Goal: Task Accomplishment & Management: Use online tool/utility

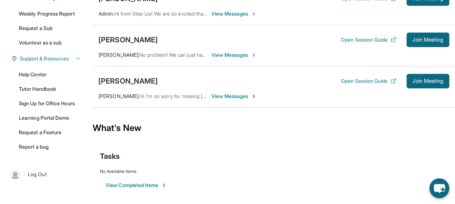
scroll to position [106, 0]
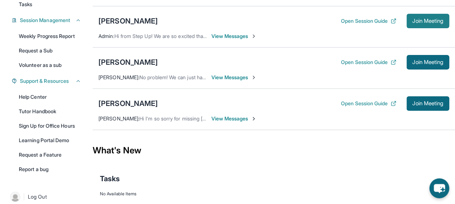
click at [425, 21] on span "Join Meeting" at bounding box center [427, 21] width 31 height 4
click at [131, 22] on div "[PERSON_NAME]" at bounding box center [127, 21] width 59 height 10
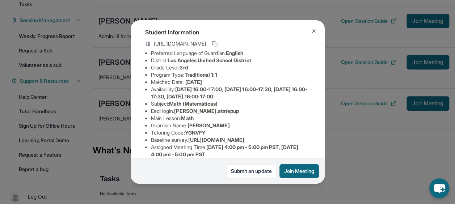
scroll to position [38, 0]
click at [190, 113] on span "[PERSON_NAME].atstepup" at bounding box center [206, 110] width 65 height 6
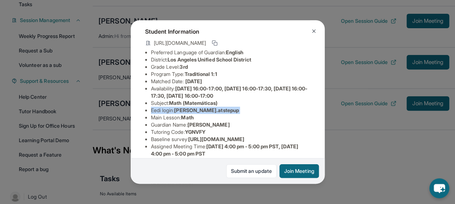
click at [190, 113] on span "[PERSON_NAME].atstepup" at bounding box center [206, 110] width 65 height 6
click at [189, 113] on span "[PERSON_NAME].atstepup" at bounding box center [206, 110] width 65 height 6
click at [176, 114] on li "Eedi login : [PERSON_NAME].atstepup" at bounding box center [230, 110] width 159 height 7
drag, startPoint x: 177, startPoint y: 116, endPoint x: 232, endPoint y: 115, distance: 55.7
click at [232, 114] on li "Eedi login : [PERSON_NAME].atstepup" at bounding box center [230, 110] width 159 height 7
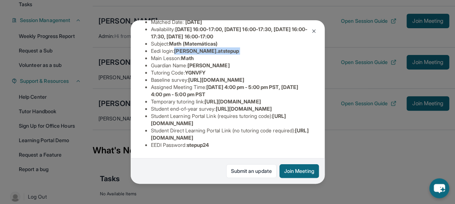
scroll to position [174, 0]
click at [203, 143] on span "stepup24" at bounding box center [198, 145] width 22 height 6
copy span "stepup24"
